Goal: Task Accomplishment & Management: Use online tool/utility

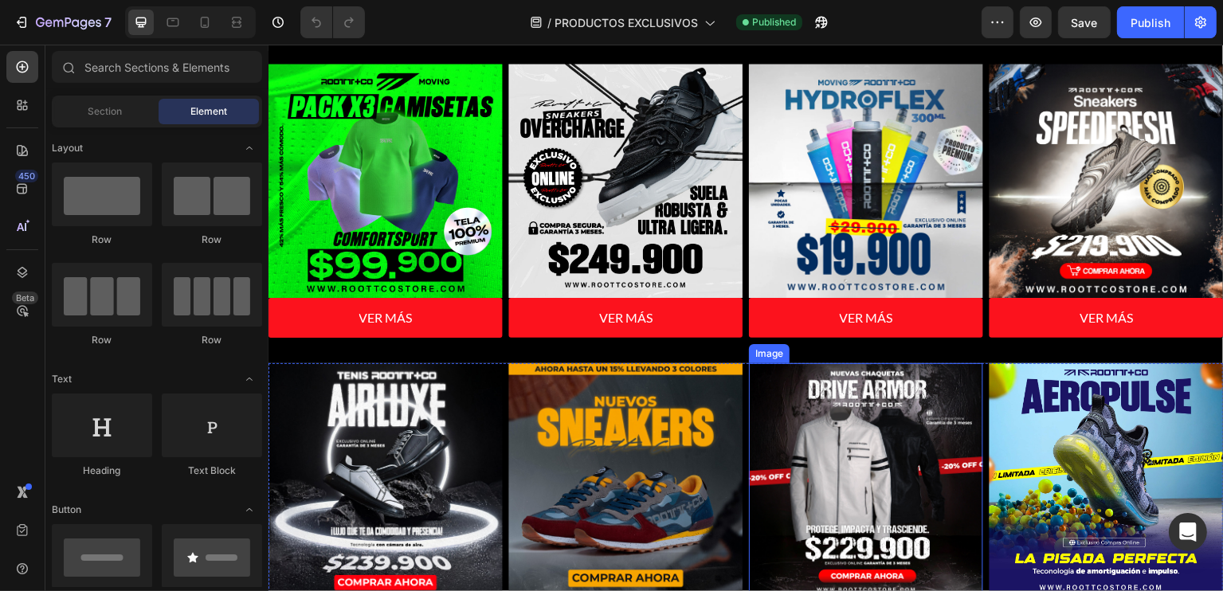
scroll to position [637, 0]
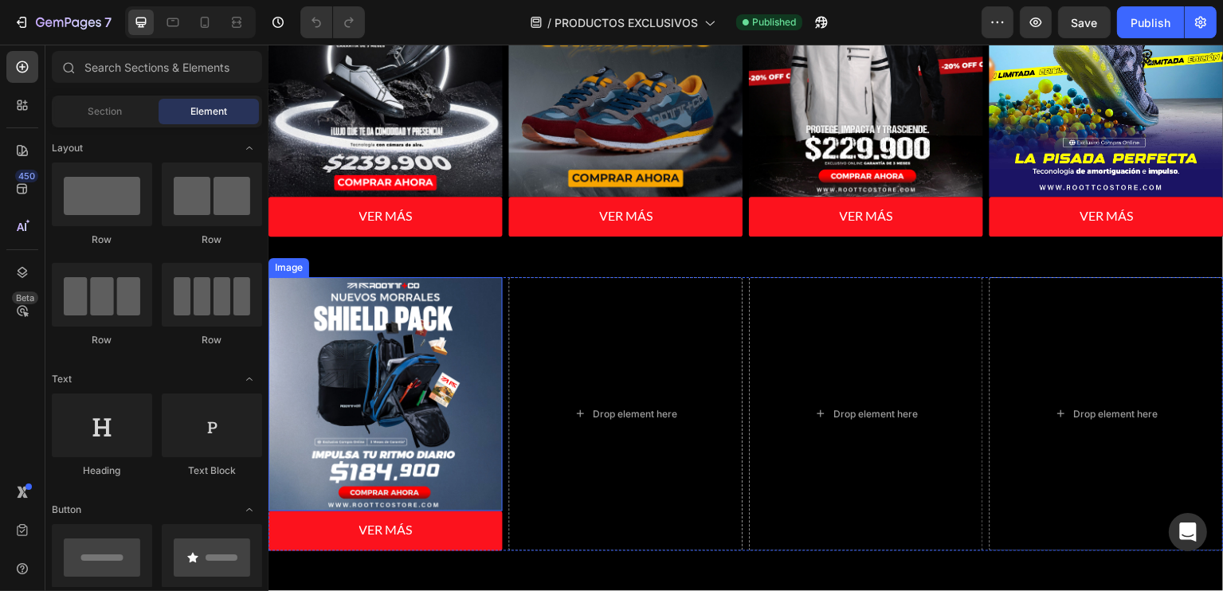
click at [406, 394] on img at bounding box center [385, 395] width 234 height 234
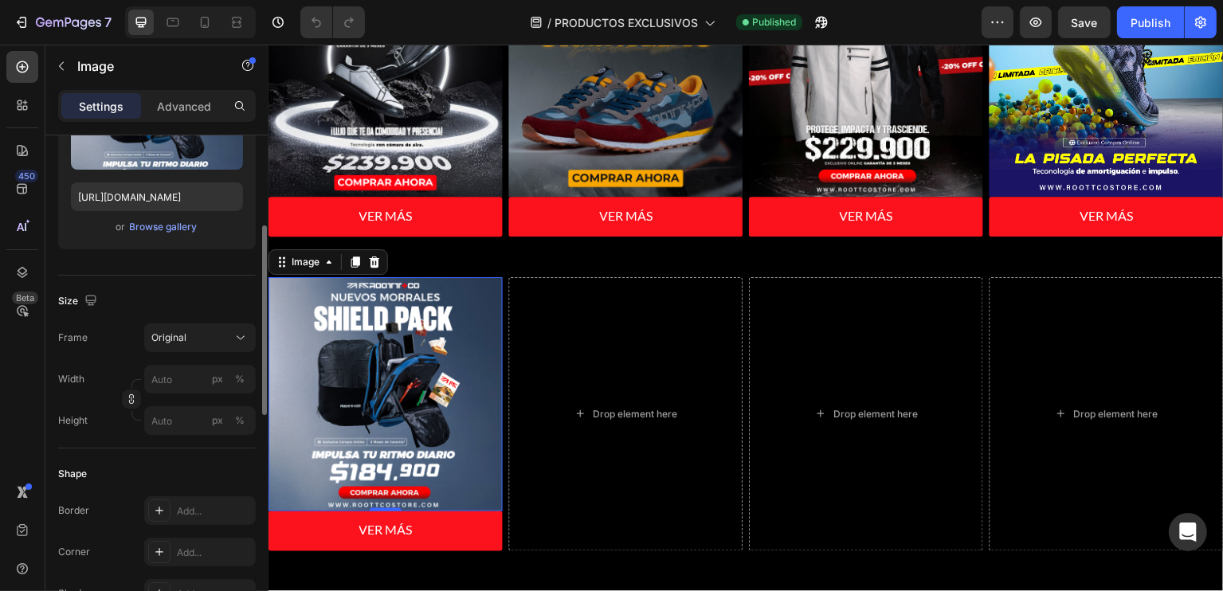
scroll to position [478, 0]
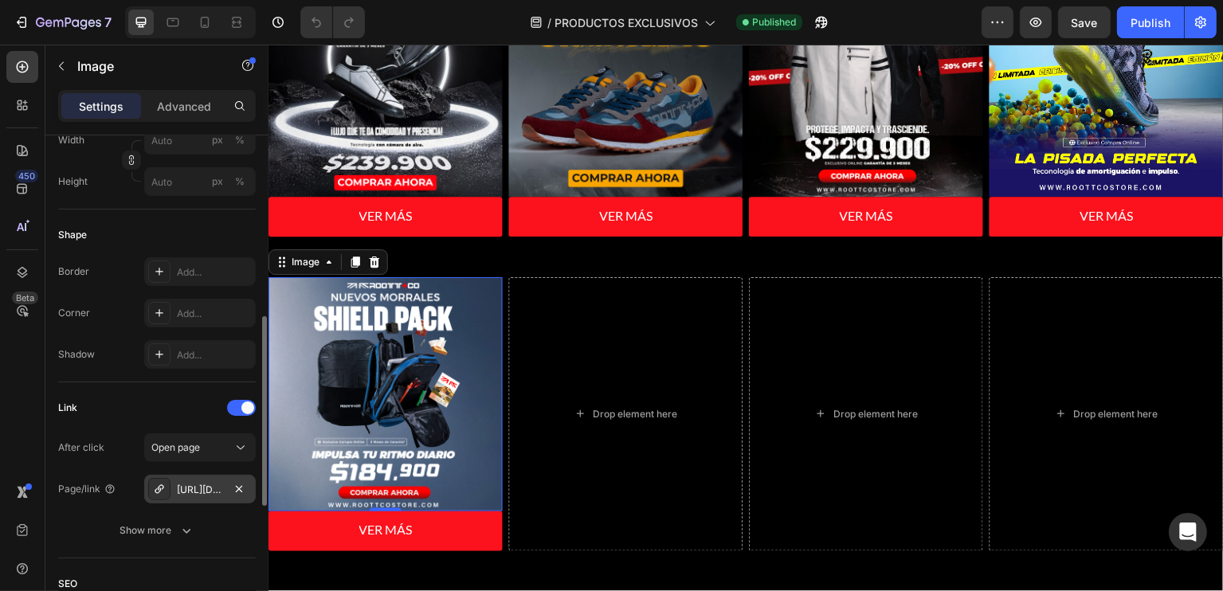
click at [213, 483] on div "[URL][DOMAIN_NAME]" at bounding box center [200, 490] width 46 height 14
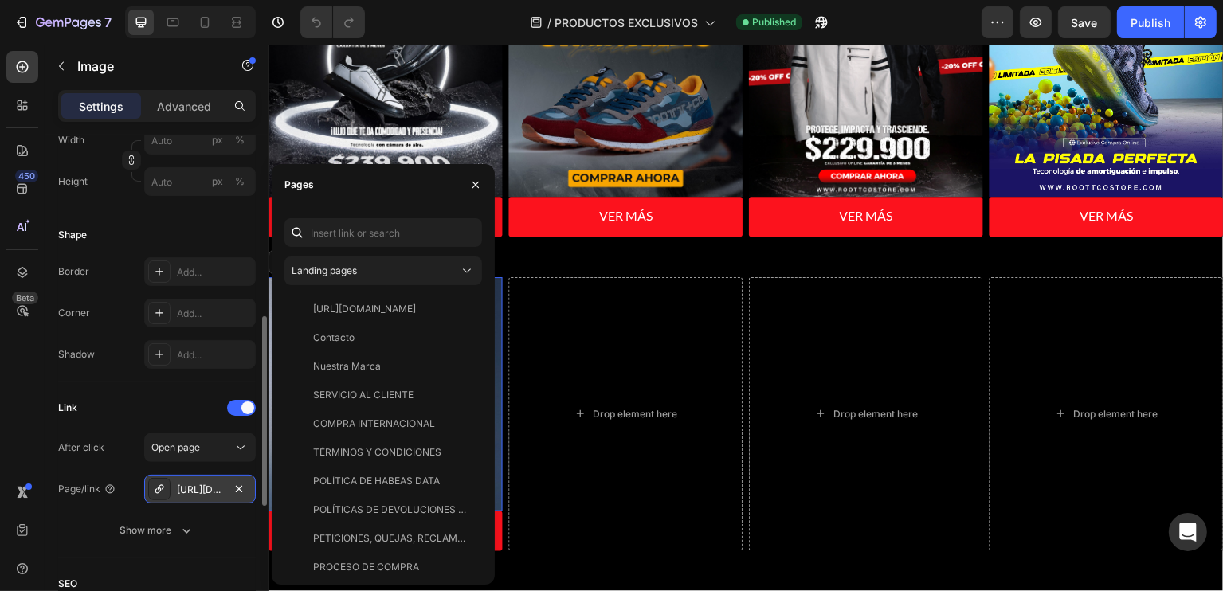
click at [206, 489] on div "[URL][DOMAIN_NAME]" at bounding box center [200, 490] width 46 height 14
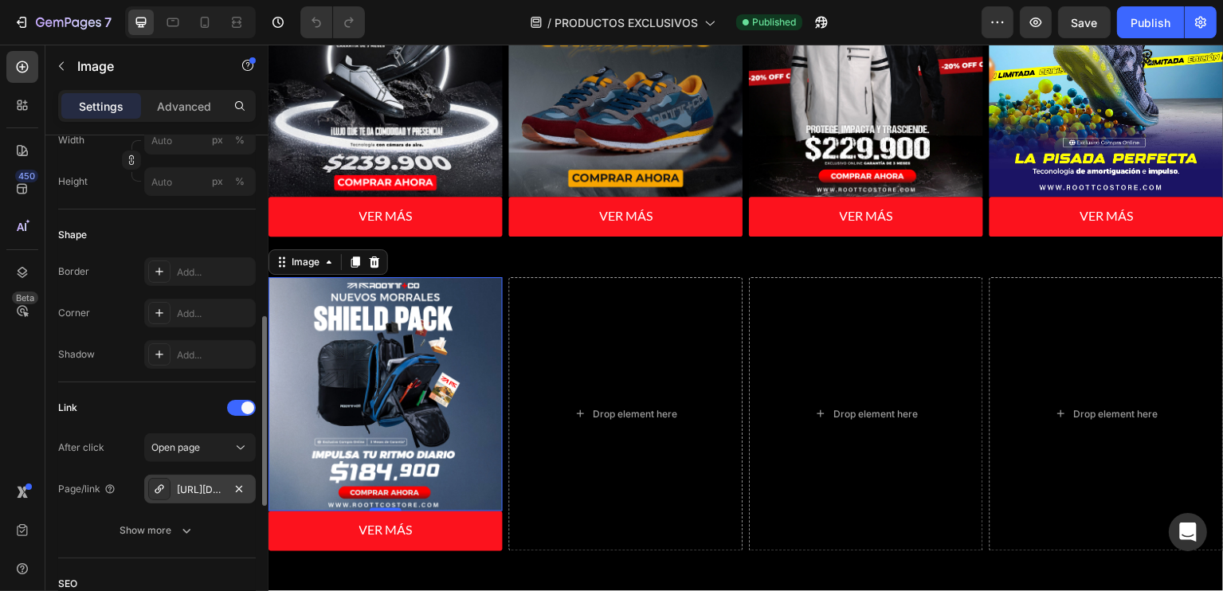
click at [206, 489] on div "[URL][DOMAIN_NAME]" at bounding box center [200, 490] width 46 height 14
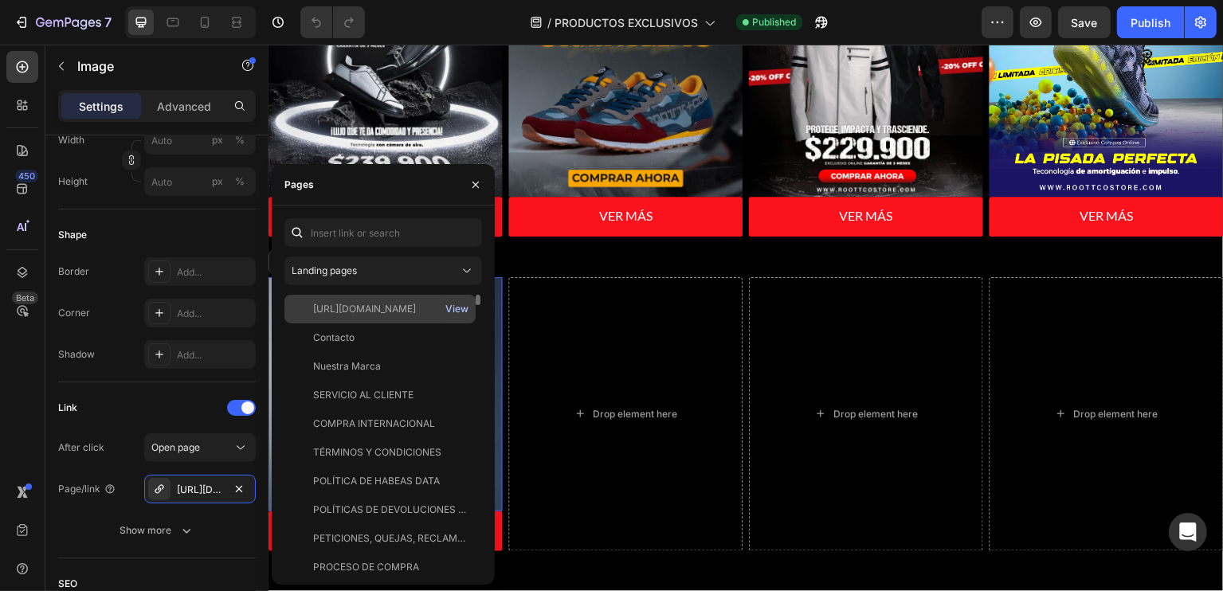
click at [461, 303] on div "View" at bounding box center [456, 309] width 23 height 14
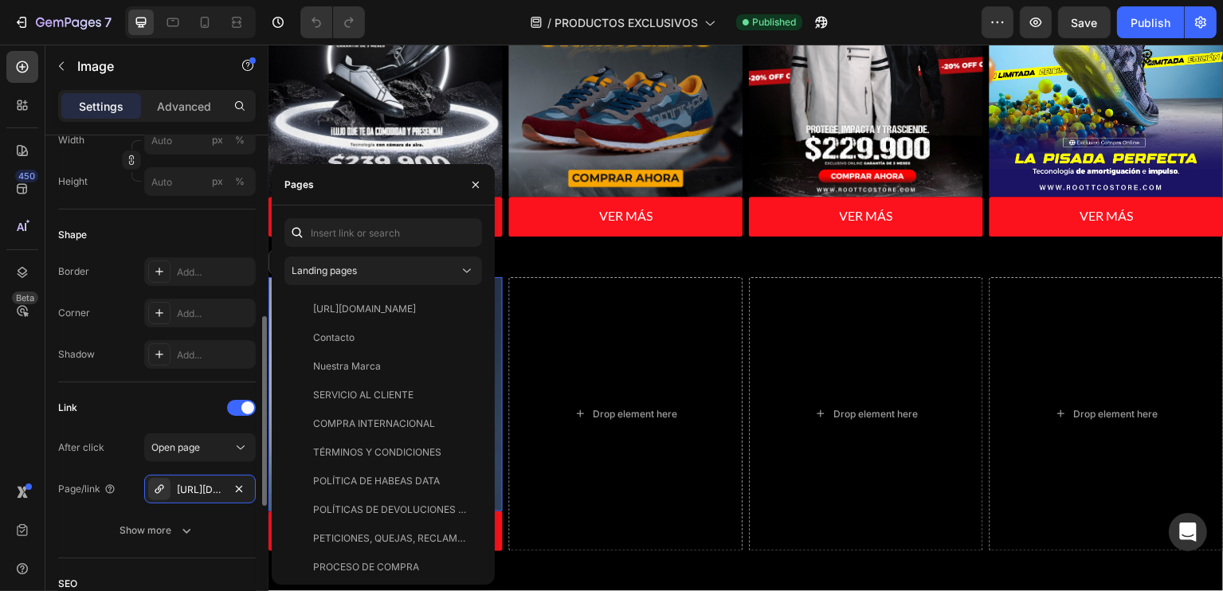
click at [174, 546] on div "Link After click Open page Page/link [URL][DOMAIN_NAME] Show more" at bounding box center [157, 470] width 198 height 176
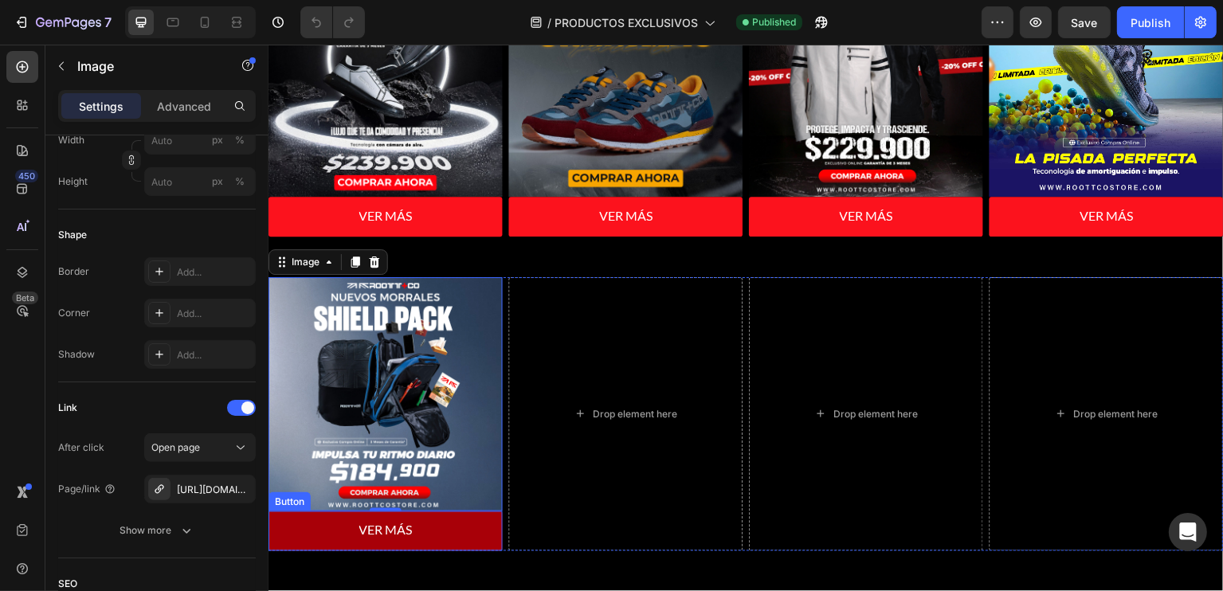
click at [423, 512] on link "VER MÁS" at bounding box center [385, 532] width 234 height 40
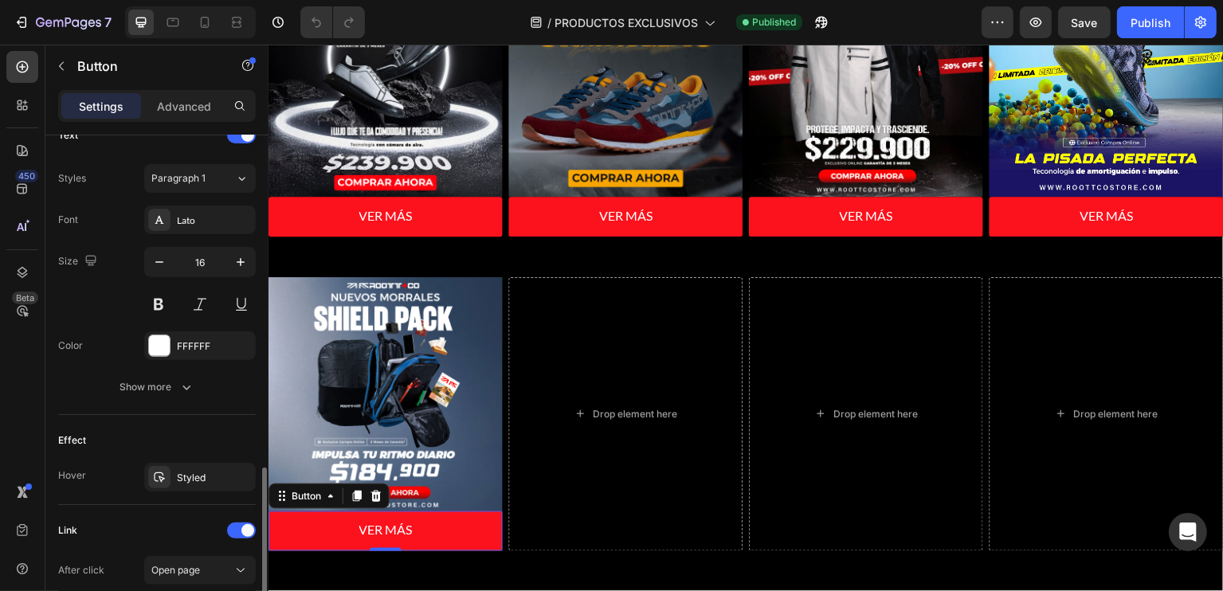
scroll to position [762, 0]
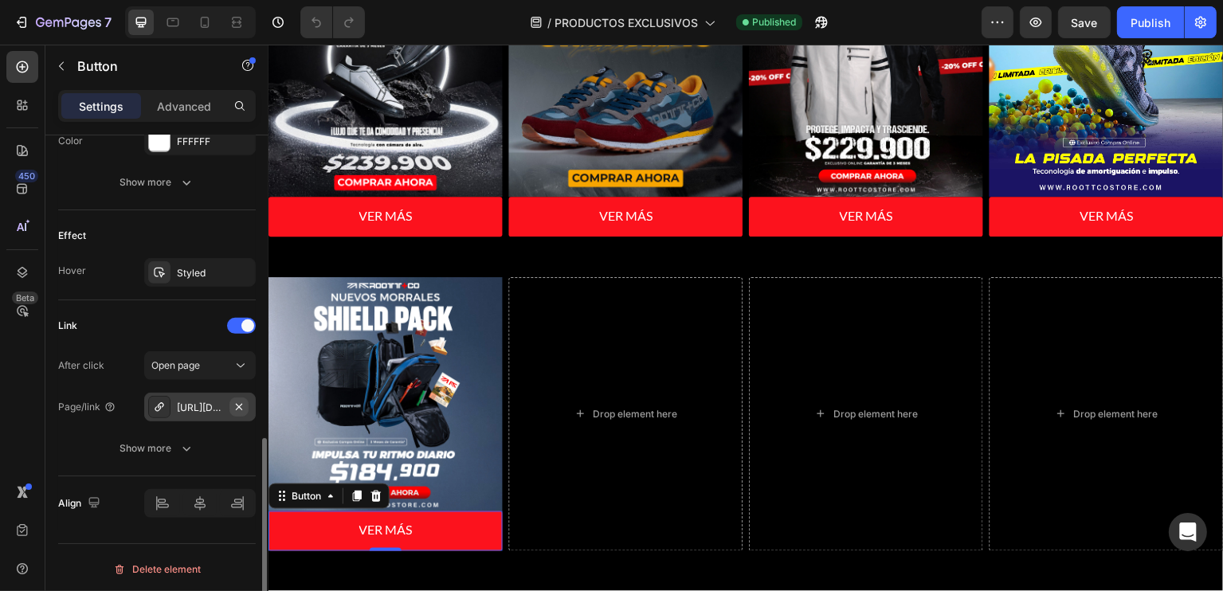
click at [237, 403] on icon "button" at bounding box center [239, 406] width 6 height 6
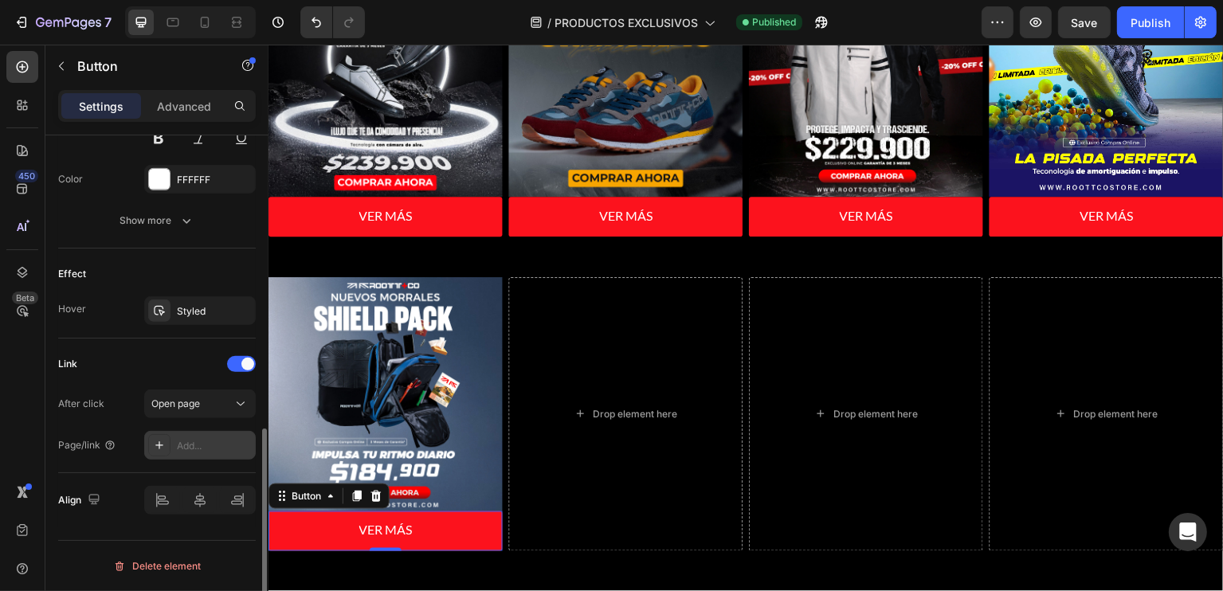
scroll to position [721, 0]
click at [213, 435] on div "Add..." at bounding box center [200, 448] width 112 height 29
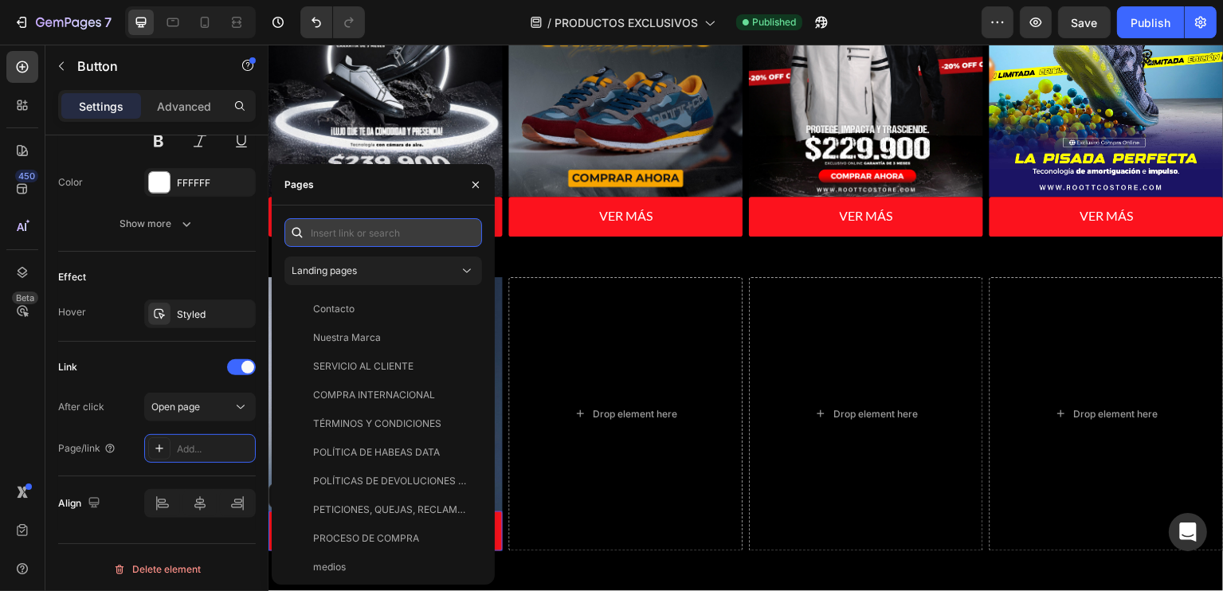
click at [385, 229] on input "text" at bounding box center [383, 232] width 198 height 29
paste input "[URL][DOMAIN_NAME]"
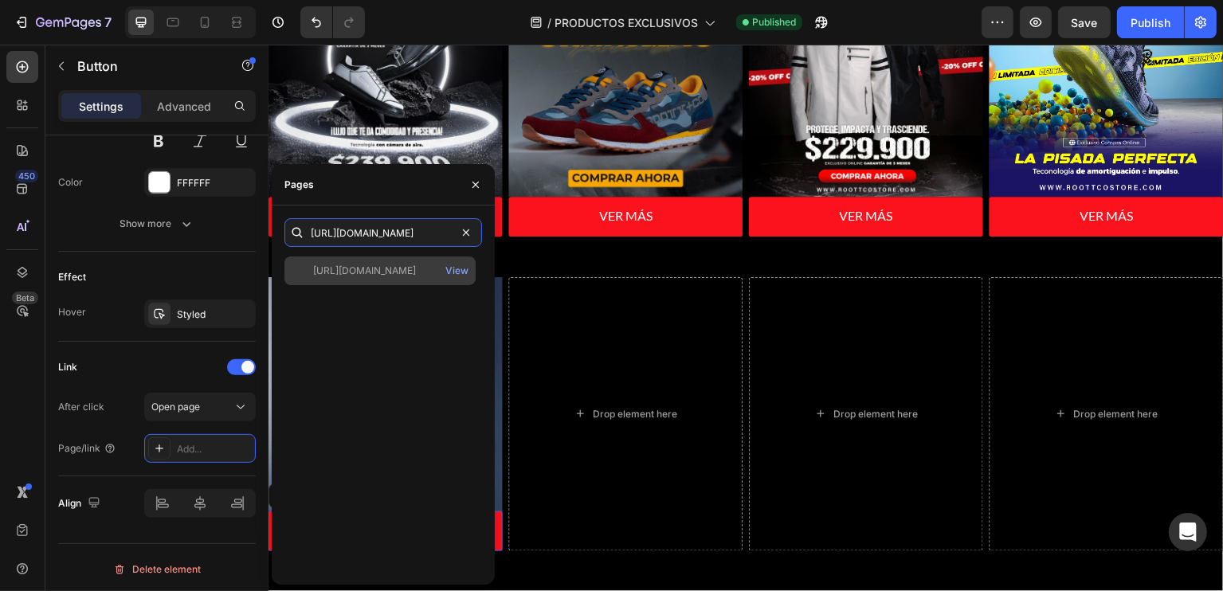
type input "[URL][DOMAIN_NAME]"
click at [416, 272] on div "[URL][DOMAIN_NAME]" at bounding box center [364, 271] width 103 height 14
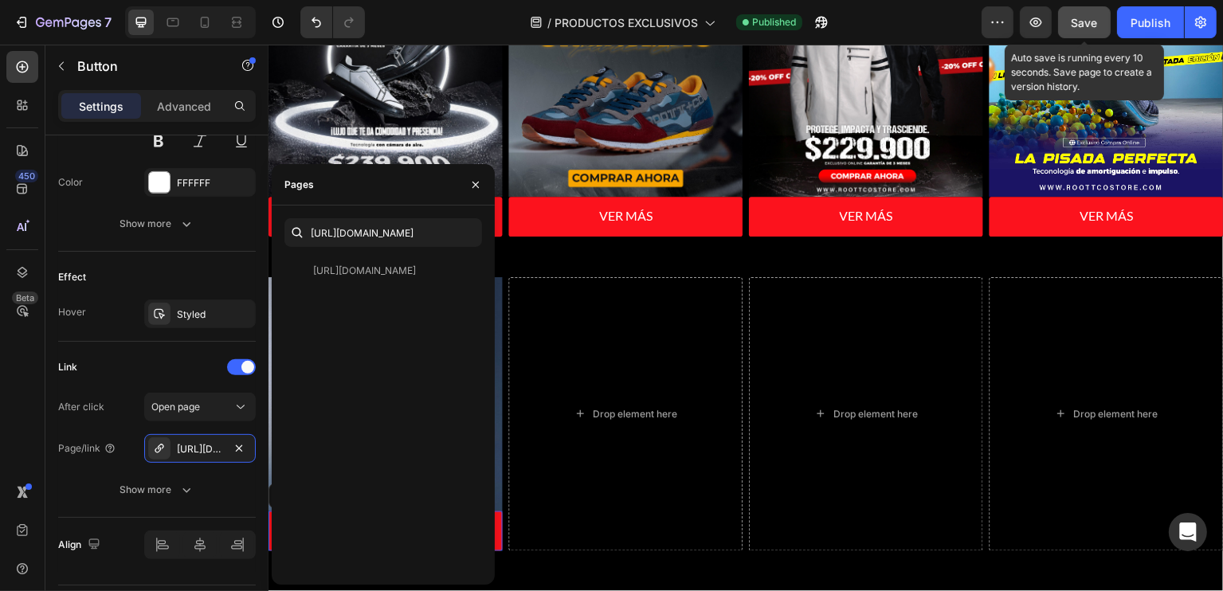
drag, startPoint x: 1092, startPoint y: 21, endPoint x: 1102, endPoint y: 31, distance: 14.1
click at [1092, 22] on span "Save" at bounding box center [1084, 23] width 26 height 14
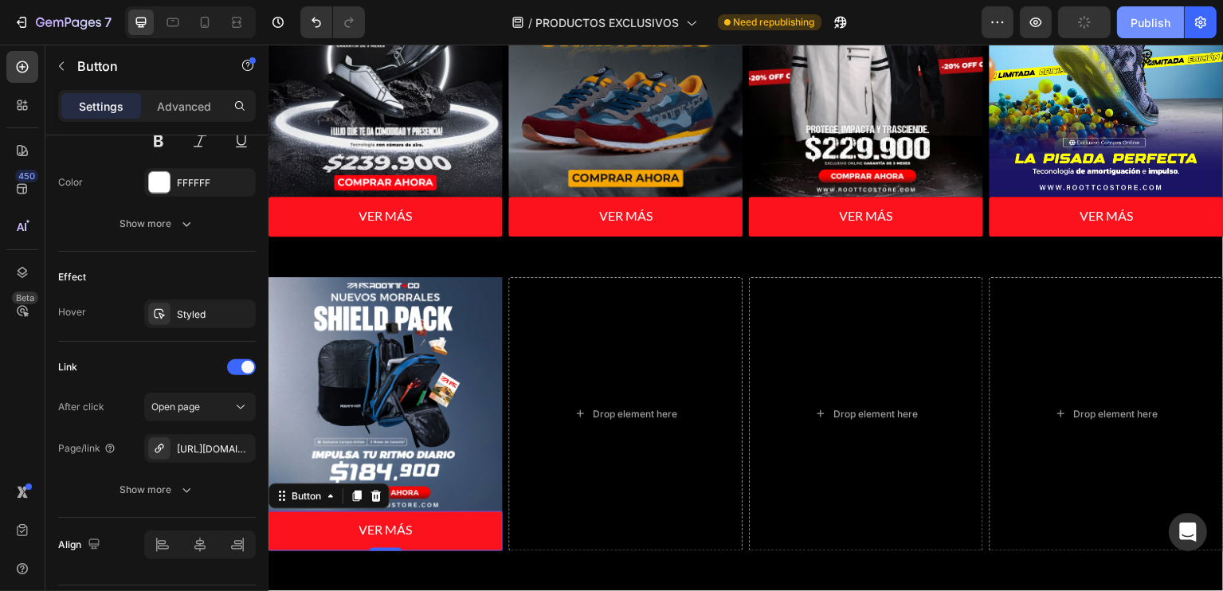
click at [1153, 10] on button "Publish" at bounding box center [1150, 22] width 67 height 32
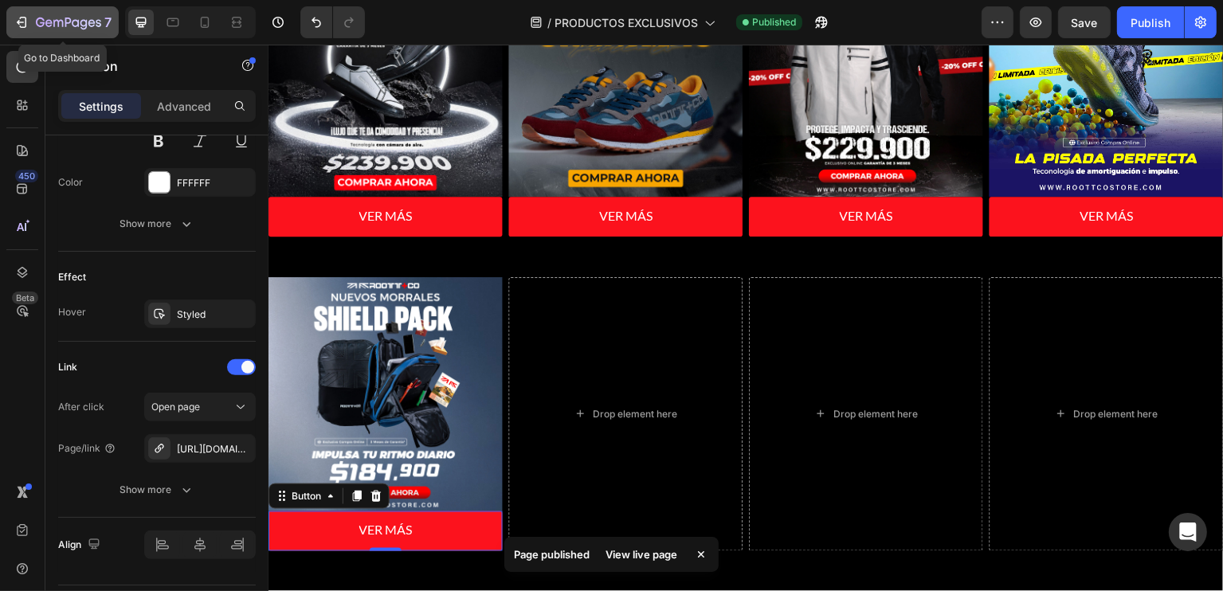
click at [67, 14] on div "7" at bounding box center [74, 22] width 76 height 19
